Goal: Task Accomplishment & Management: Manage account settings

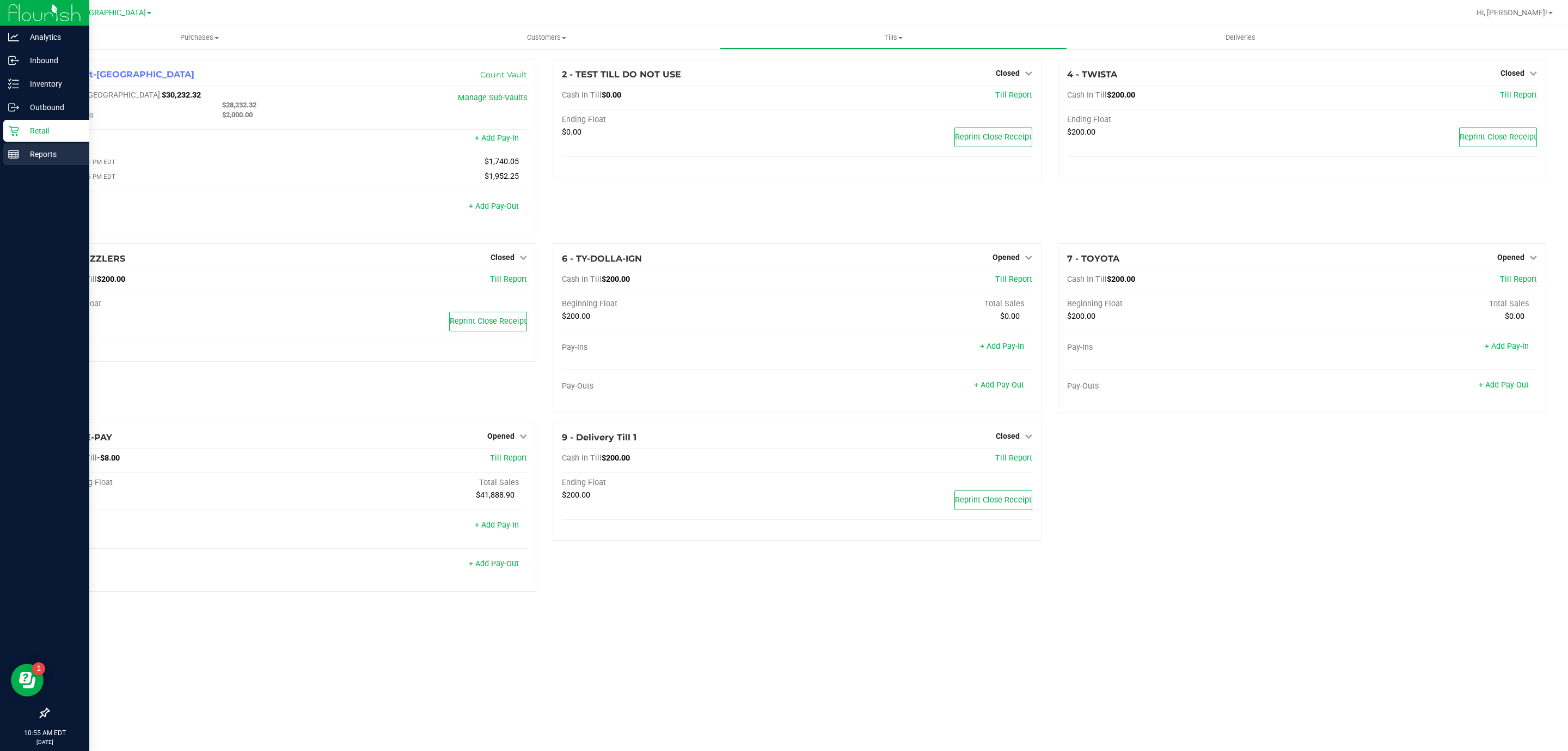
click at [33, 161] on div "Reports" at bounding box center [46, 154] width 86 height 22
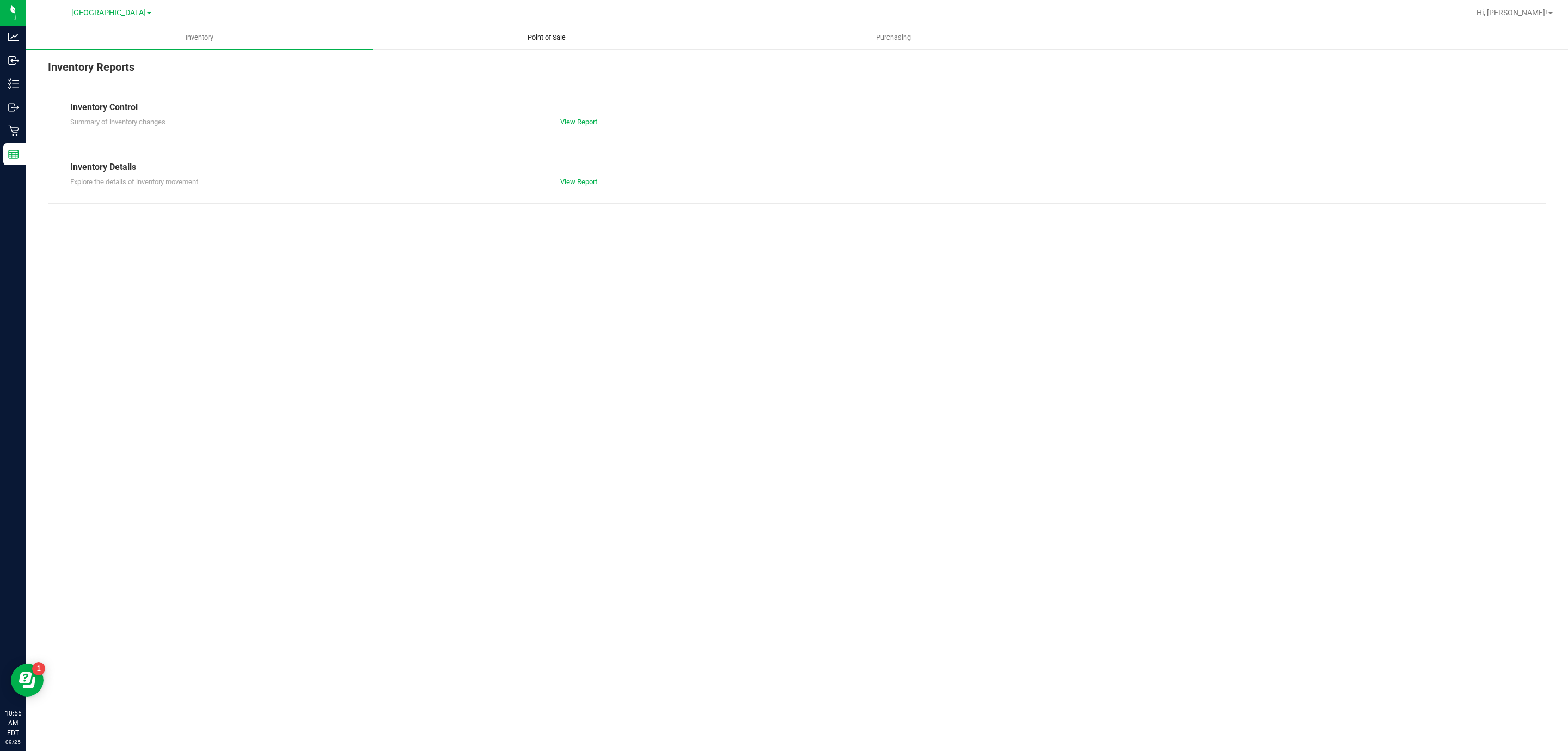
click at [555, 36] on span "Point of Sale" at bounding box center [546, 37] width 67 height 10
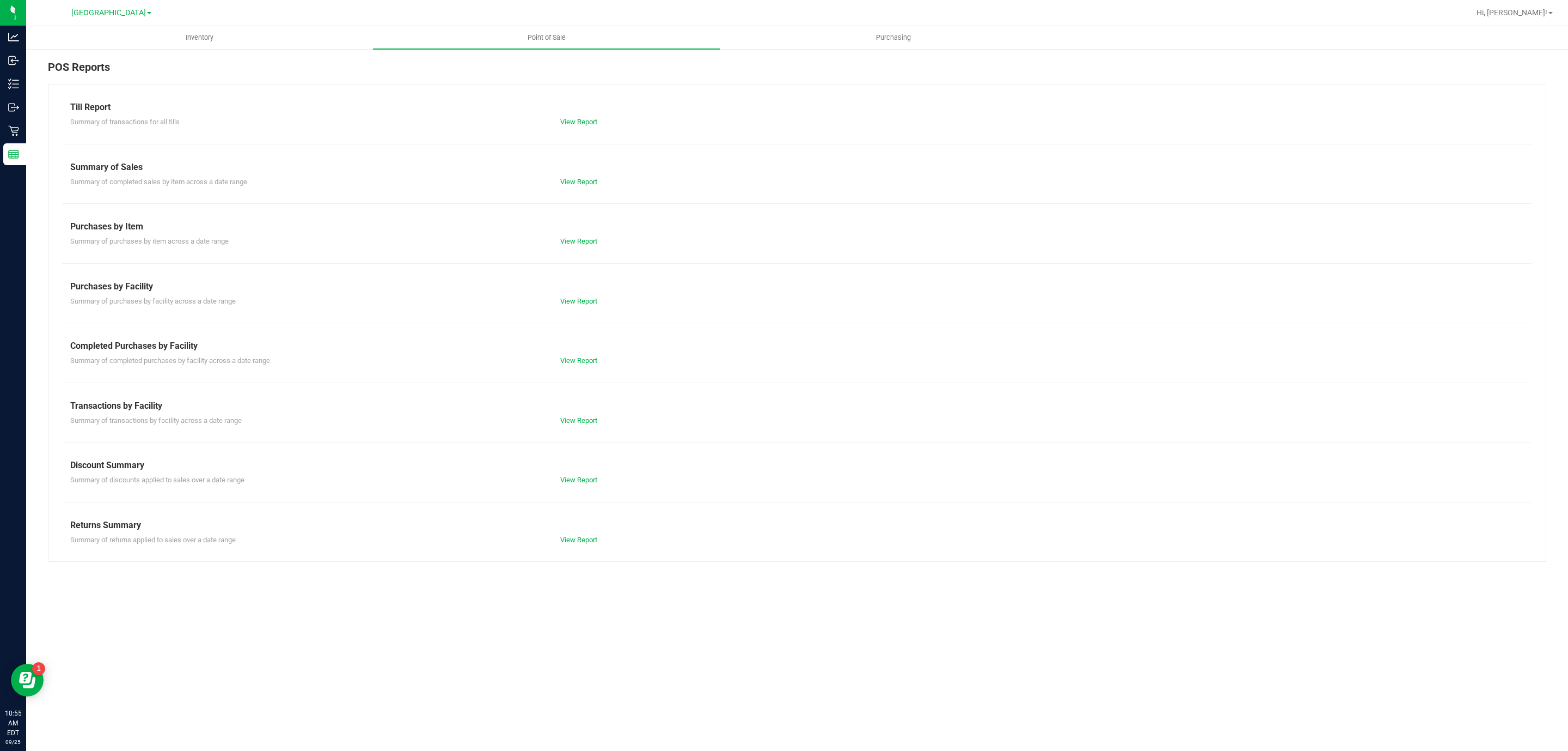
click at [587, 415] on div "Summary of transactions by facility across a date range View Report" at bounding box center [797, 419] width 1470 height 14
click at [583, 422] on link "View Report" at bounding box center [578, 420] width 37 height 8
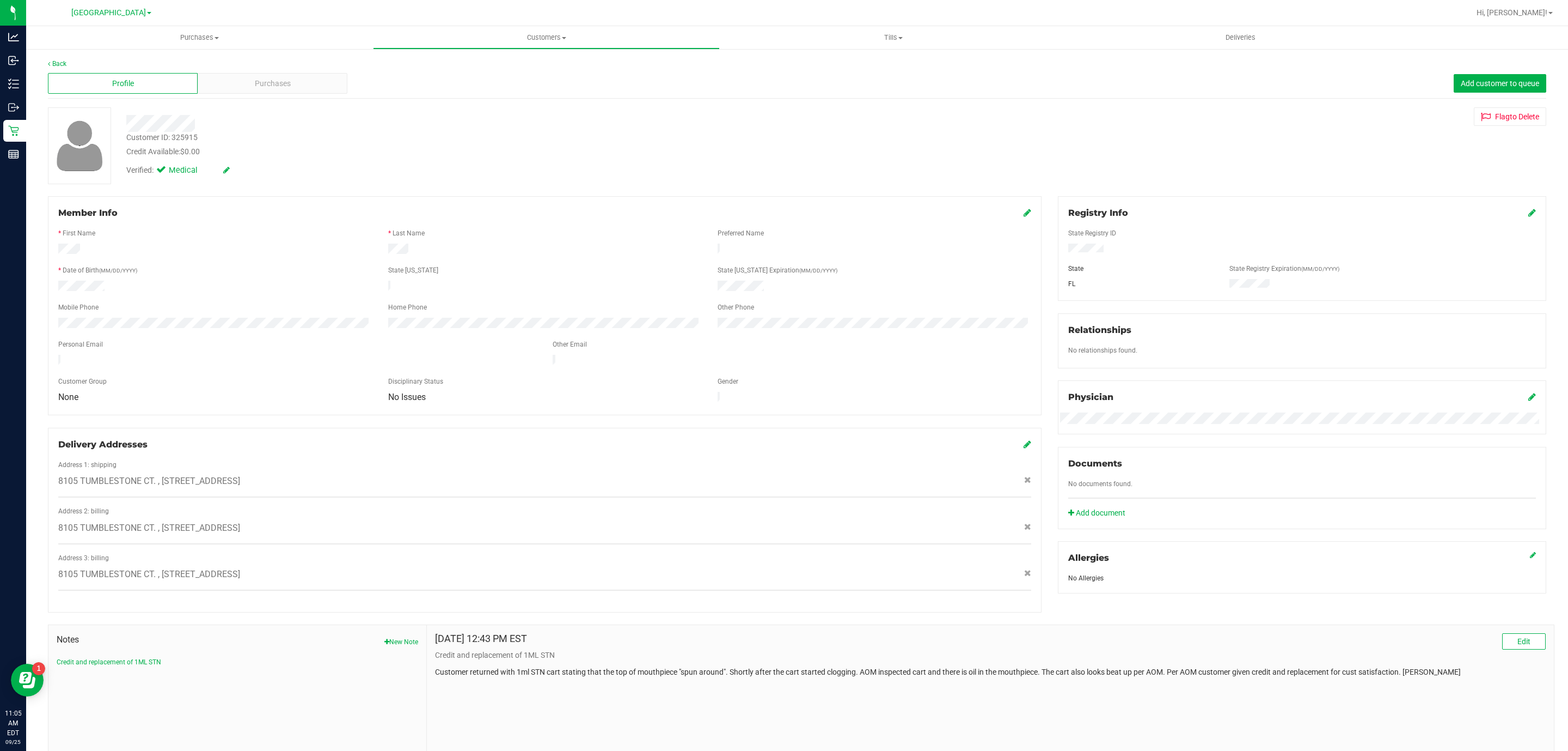
click at [348, 161] on div "Verified: Medical" at bounding box center [496, 169] width 757 height 24
click at [259, 151] on div "Credit Available: $0.00" at bounding box center [496, 151] width 741 height 11
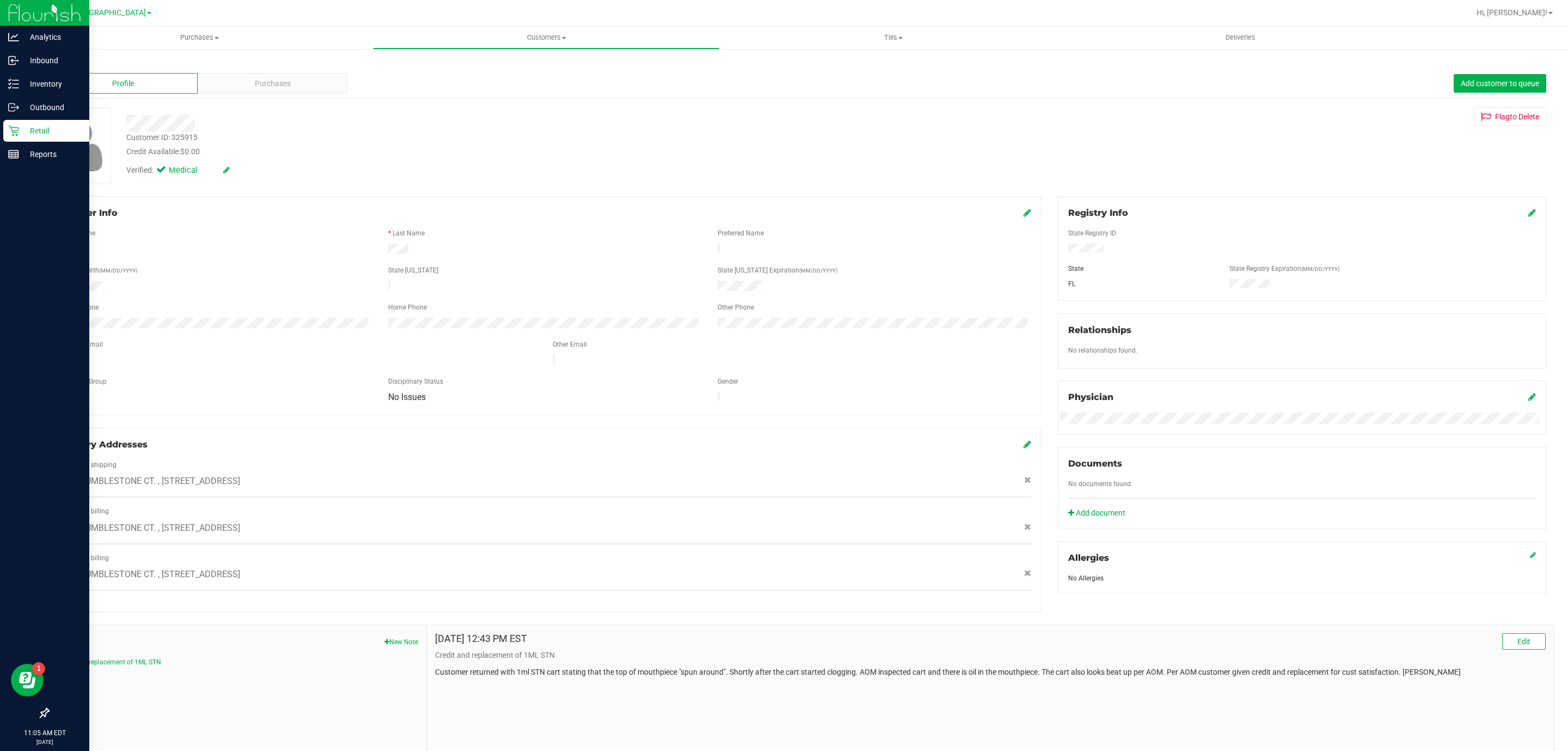
click at [20, 126] on p "Retail" at bounding box center [52, 131] width 65 height 13
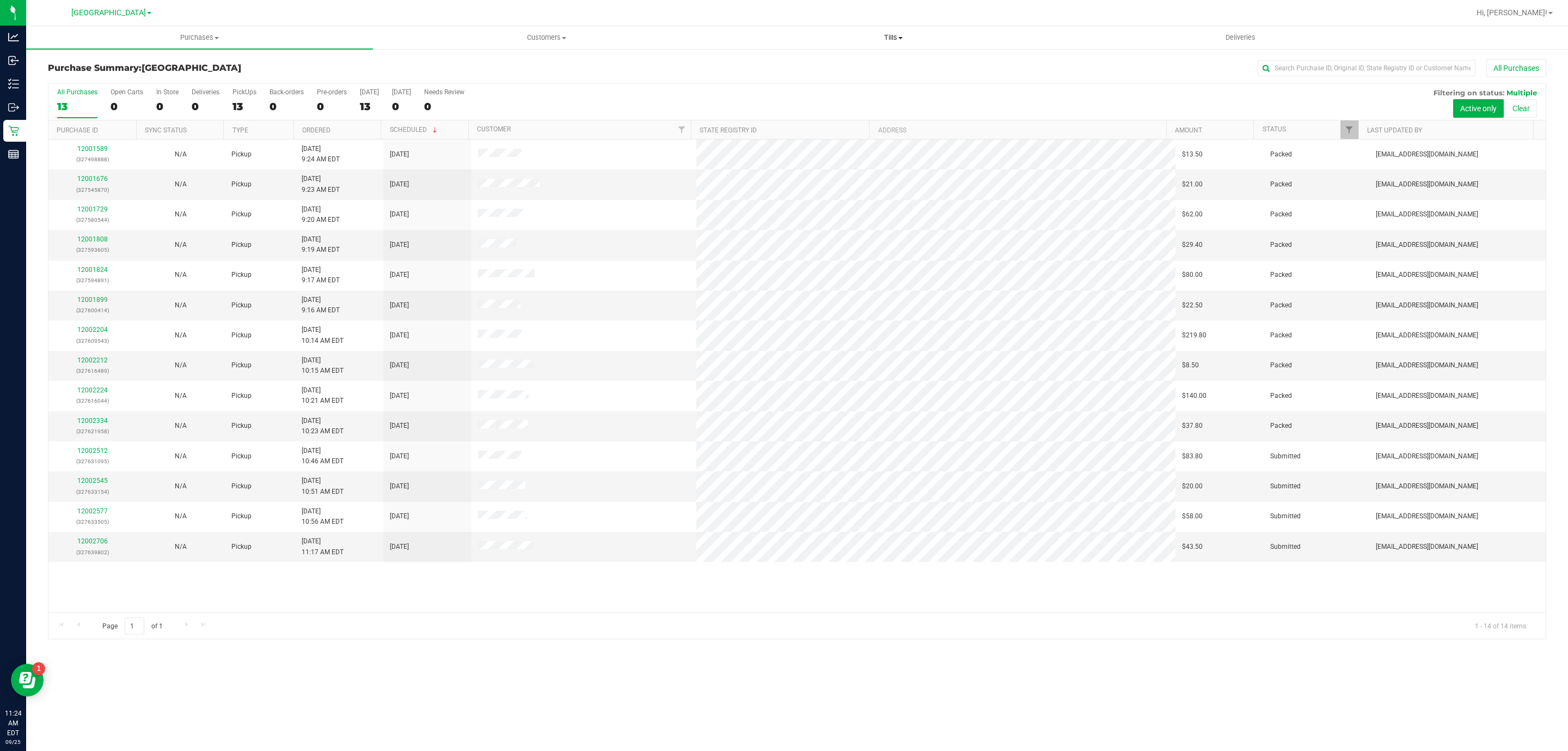
click at [884, 41] on span "Tills" at bounding box center [893, 37] width 346 height 10
click at [770, 64] on span "Manage tills" at bounding box center [756, 66] width 73 height 9
